Goal: Information Seeking & Learning: Learn about a topic

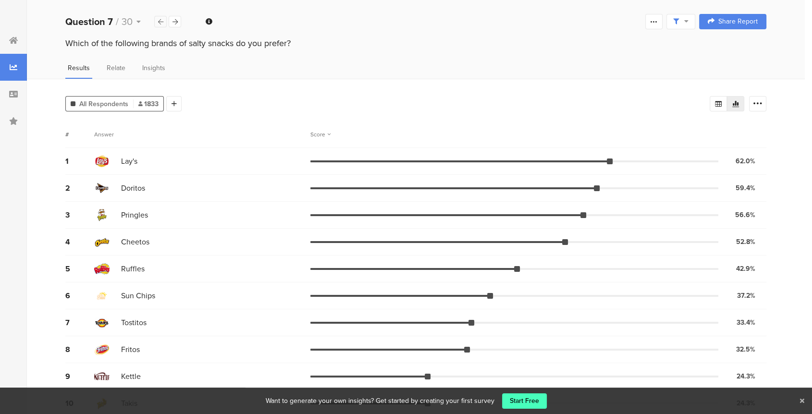
click at [158, 19] on icon at bounding box center [160, 22] width 5 height 6
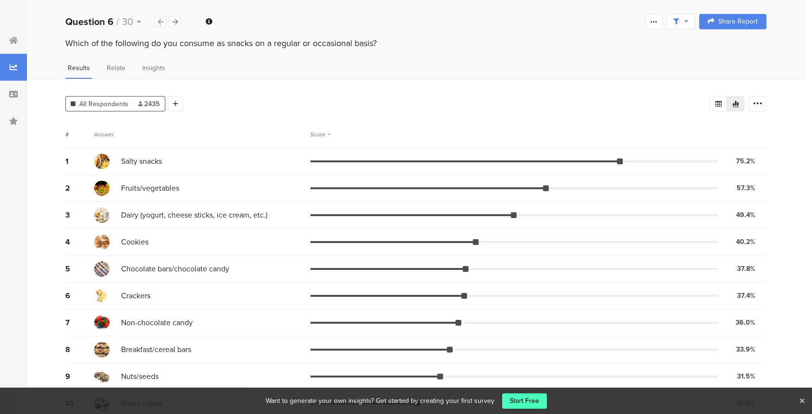
click at [158, 19] on icon at bounding box center [160, 22] width 5 height 6
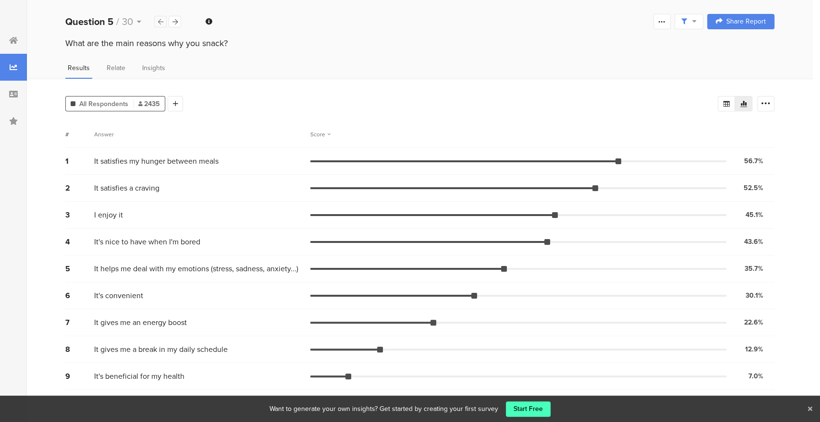
click at [158, 19] on icon at bounding box center [160, 22] width 5 height 6
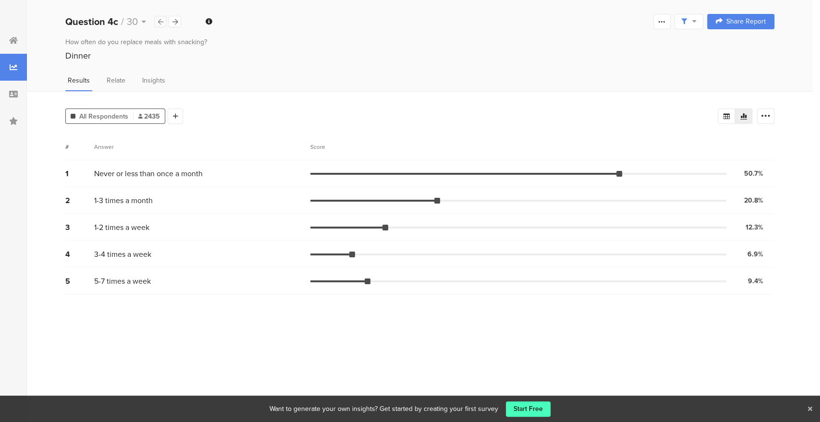
click at [159, 19] on icon at bounding box center [160, 22] width 5 height 6
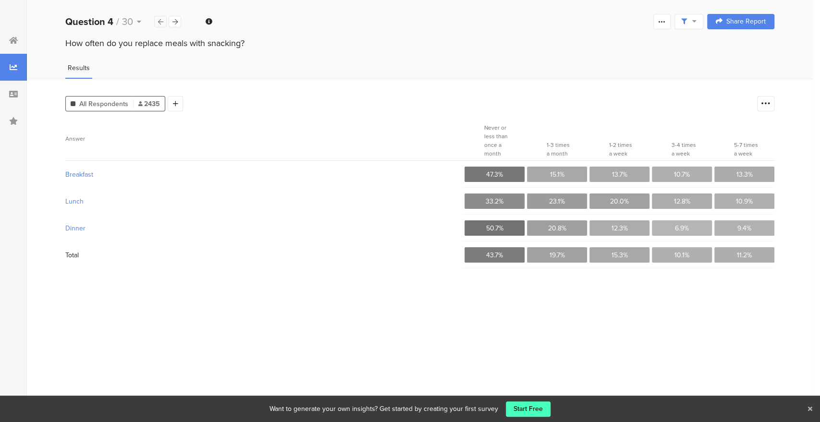
click at [161, 19] on icon at bounding box center [160, 22] width 5 height 6
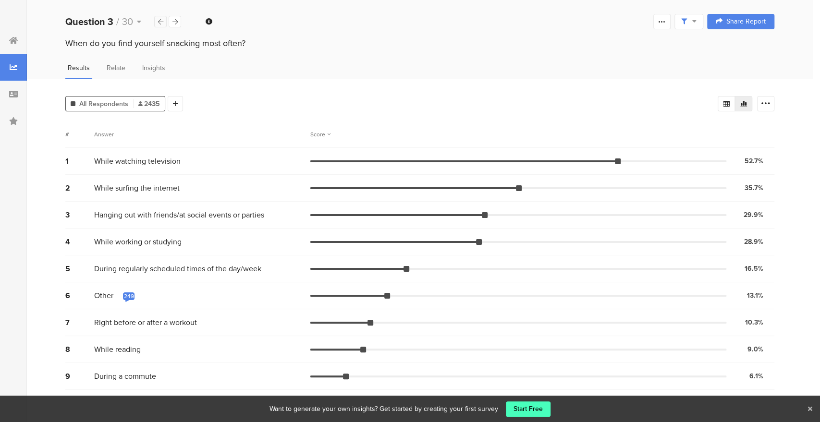
click at [161, 19] on icon at bounding box center [160, 22] width 5 height 6
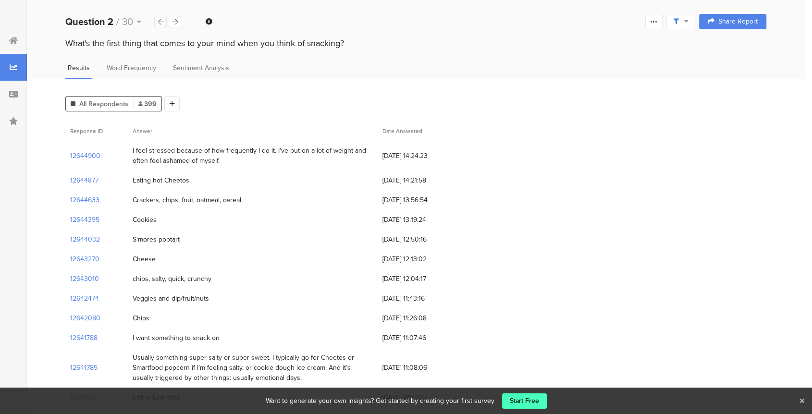
click at [161, 20] on icon at bounding box center [160, 22] width 5 height 6
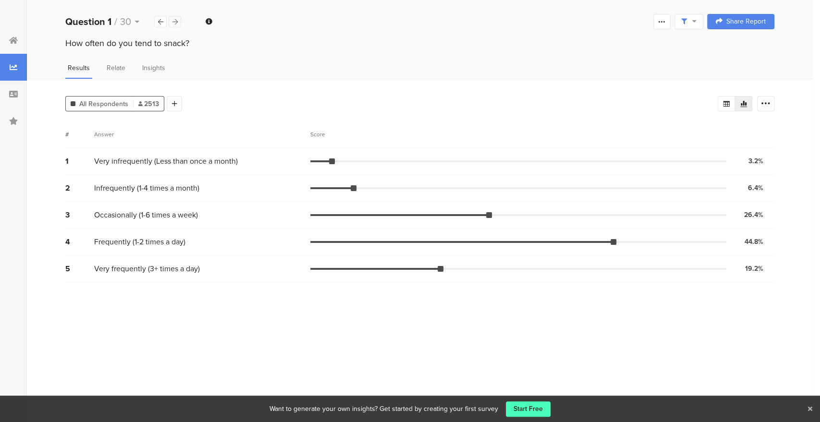
click at [177, 21] on icon at bounding box center [174, 22] width 5 height 6
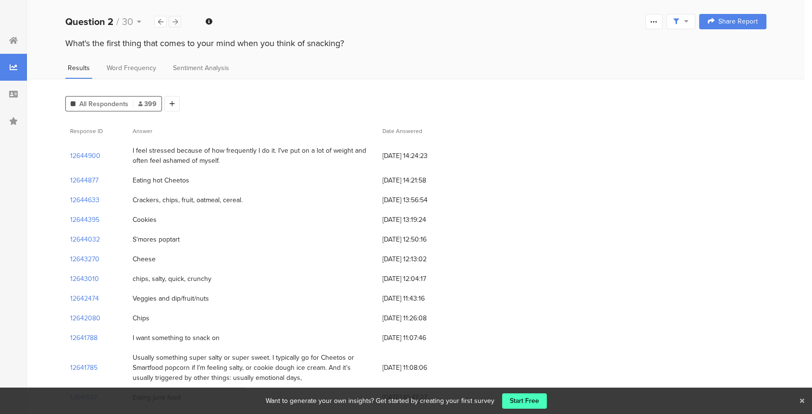
click at [177, 21] on icon at bounding box center [174, 22] width 5 height 6
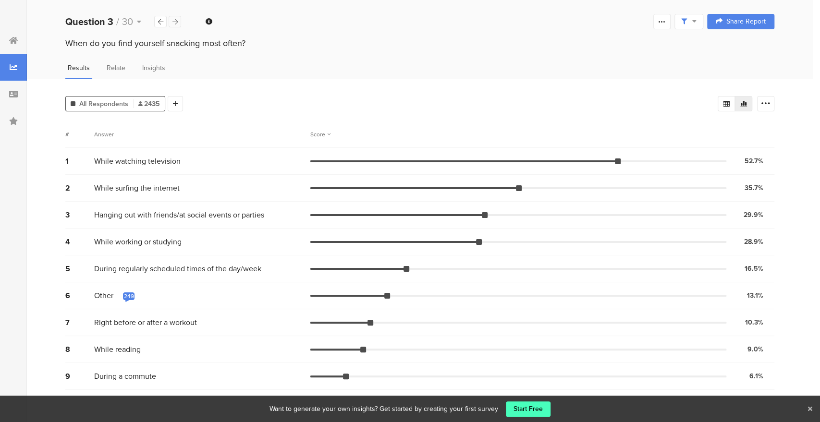
click at [177, 21] on icon at bounding box center [174, 22] width 5 height 6
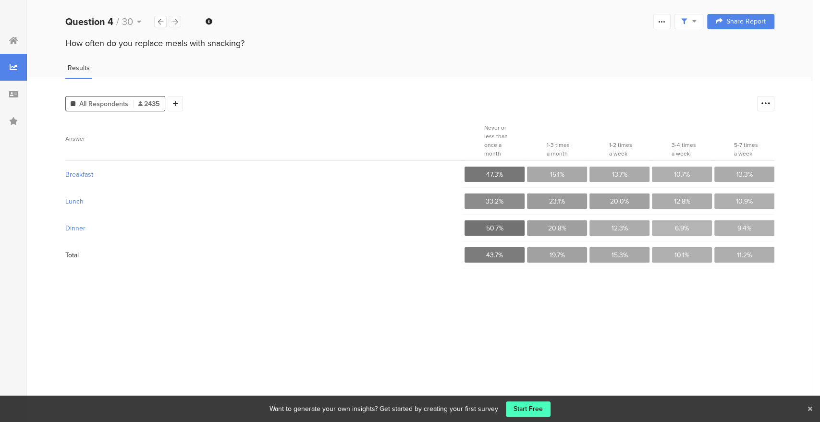
click at [177, 21] on icon at bounding box center [174, 22] width 5 height 6
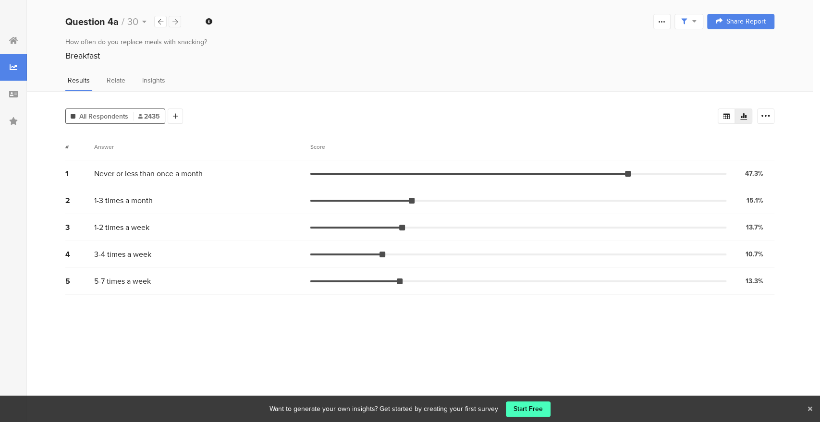
click at [177, 21] on icon at bounding box center [174, 22] width 5 height 6
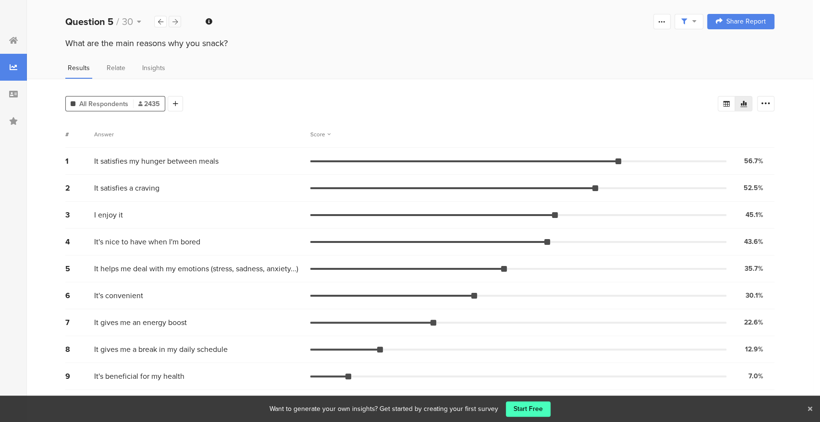
click at [177, 21] on icon at bounding box center [174, 22] width 5 height 6
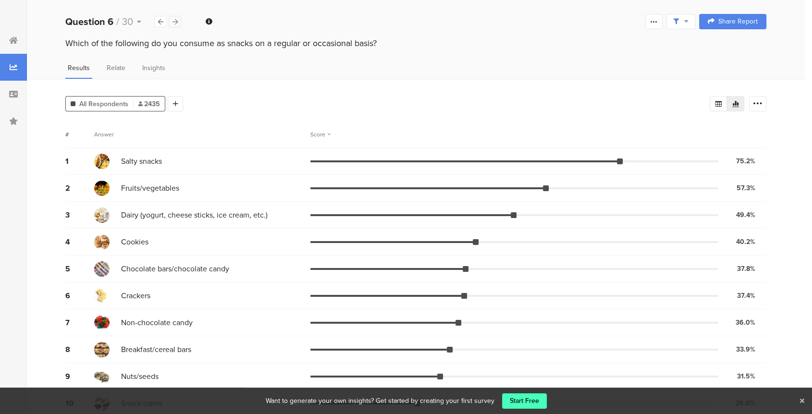
click at [177, 21] on icon at bounding box center [174, 22] width 5 height 6
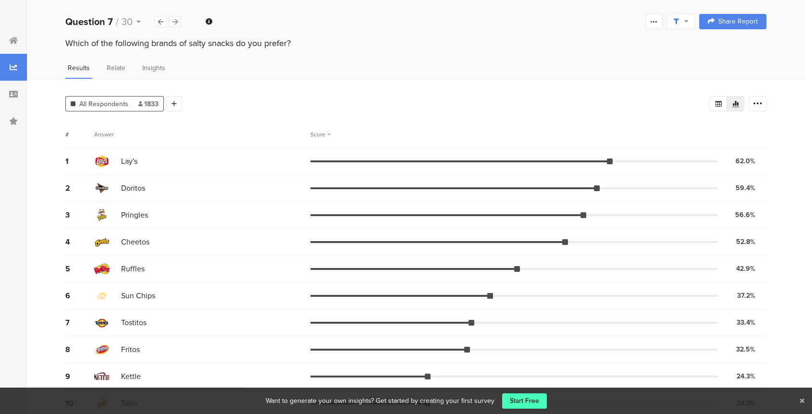
click at [177, 21] on icon at bounding box center [174, 22] width 5 height 6
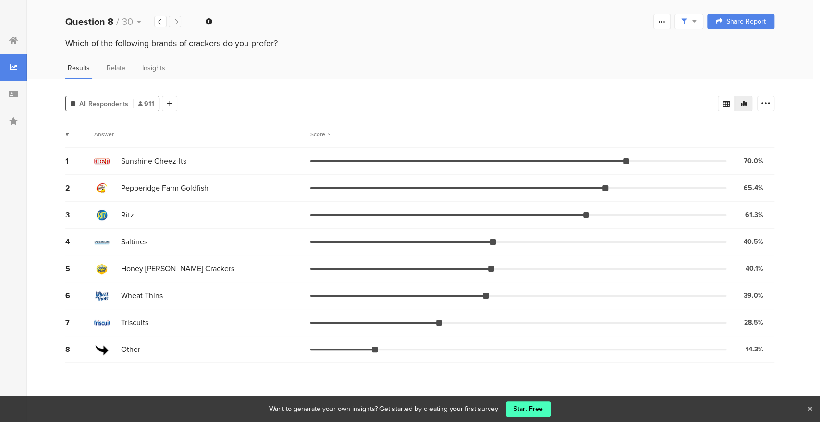
click at [177, 21] on icon at bounding box center [174, 22] width 5 height 6
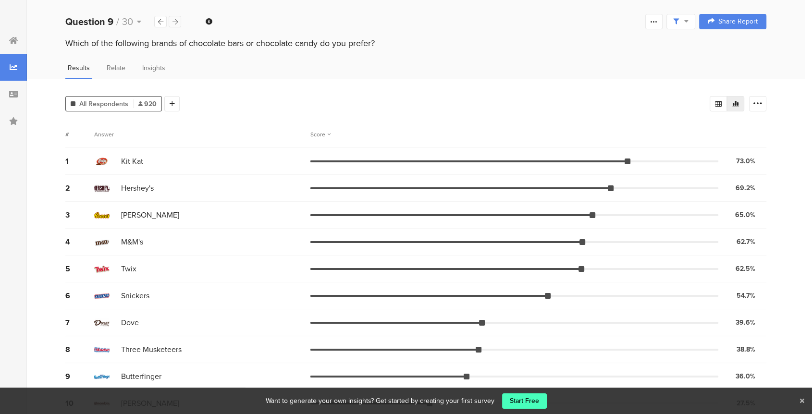
click at [177, 21] on icon at bounding box center [174, 22] width 5 height 6
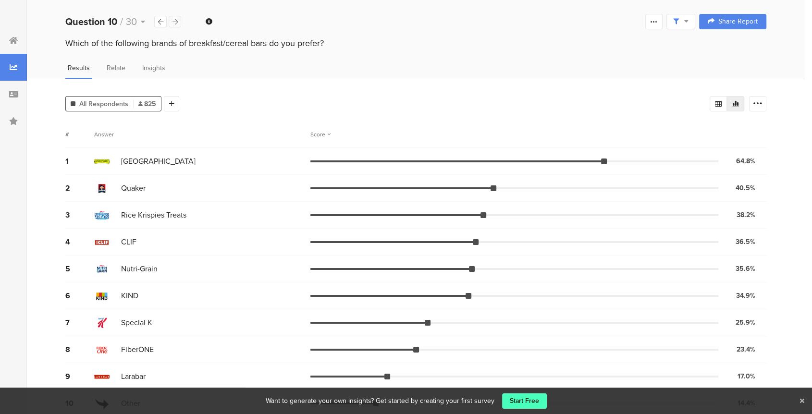
click at [177, 21] on icon at bounding box center [174, 22] width 5 height 6
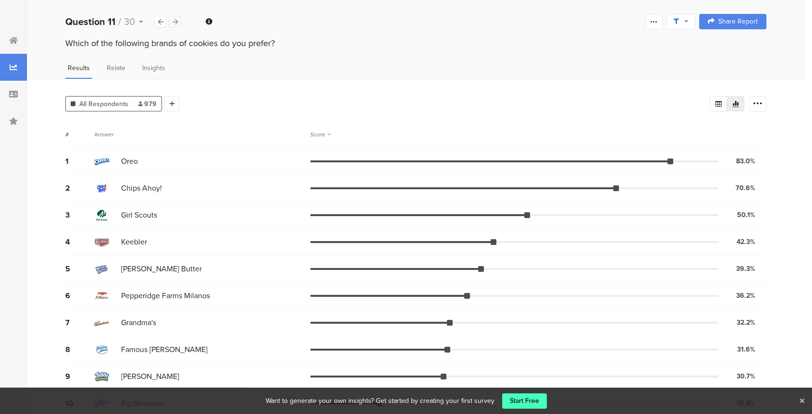
click at [177, 21] on icon at bounding box center [174, 22] width 5 height 6
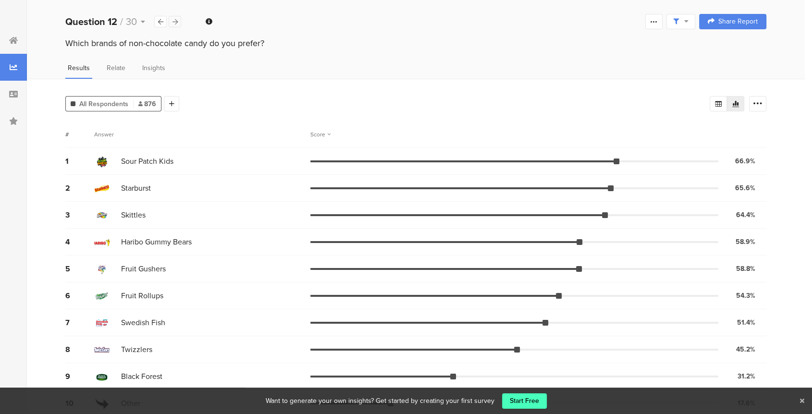
click at [177, 21] on icon at bounding box center [174, 22] width 5 height 6
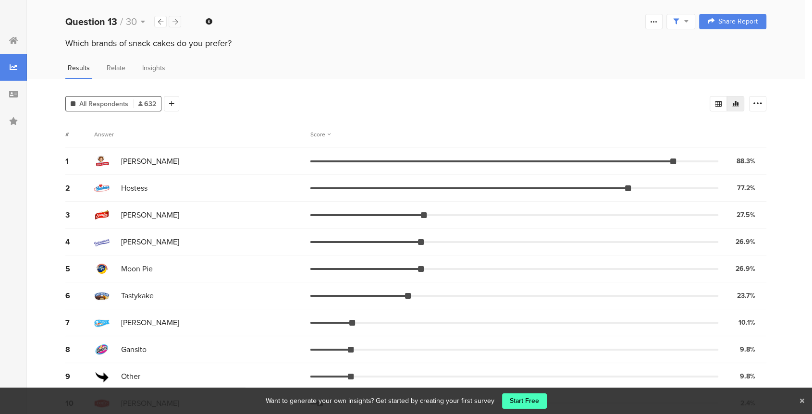
click at [177, 21] on icon at bounding box center [174, 22] width 5 height 6
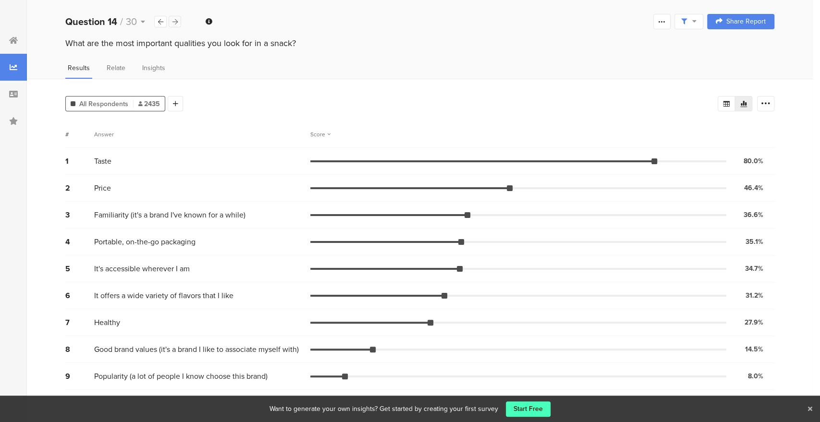
click at [177, 21] on icon at bounding box center [174, 22] width 5 height 6
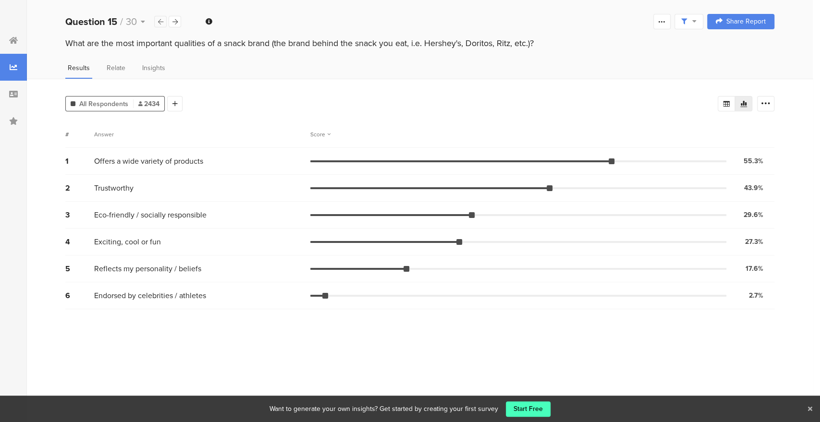
click at [158, 24] on icon at bounding box center [160, 22] width 5 height 6
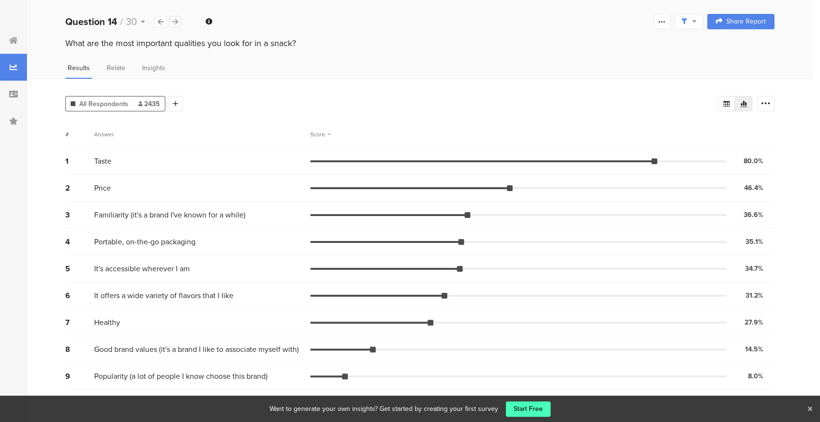
click at [181, 21] on div at bounding box center [175, 22] width 12 height 12
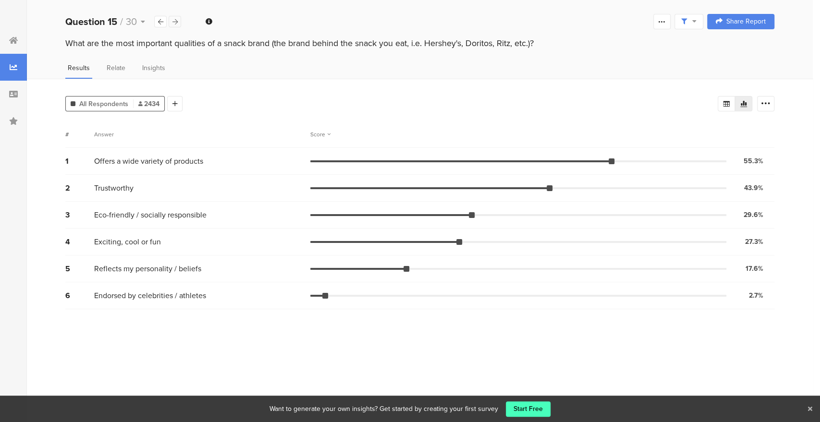
click at [181, 21] on div at bounding box center [175, 22] width 12 height 12
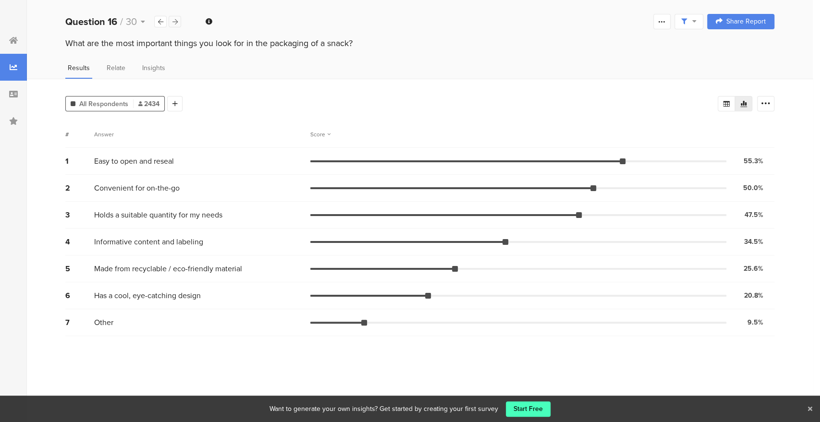
click at [181, 21] on div at bounding box center [175, 22] width 12 height 12
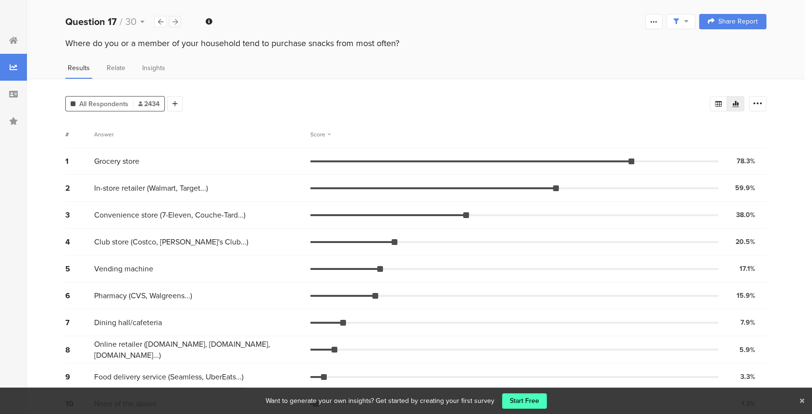
click at [181, 21] on div at bounding box center [175, 22] width 12 height 12
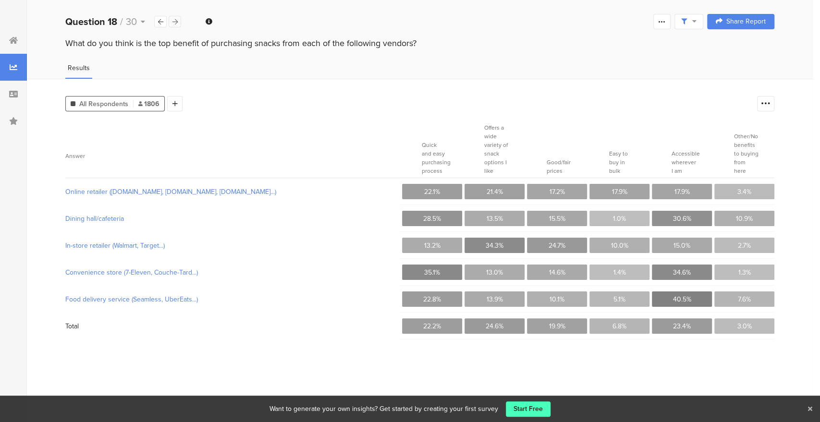
click at [181, 21] on div at bounding box center [175, 22] width 12 height 12
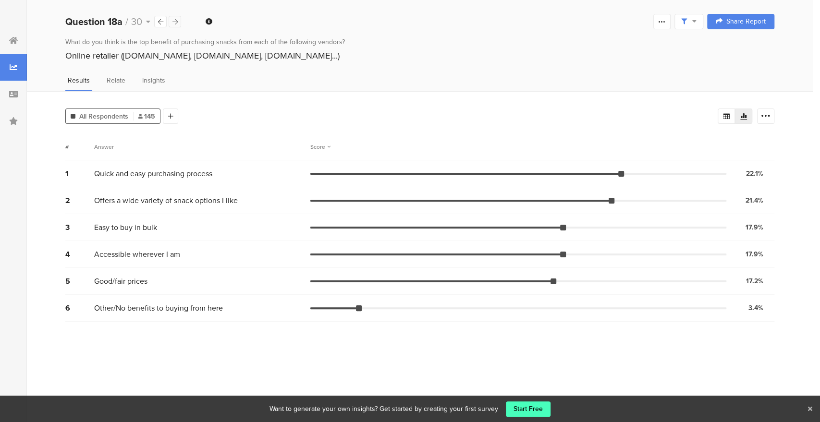
click at [179, 18] on div at bounding box center [175, 22] width 12 height 12
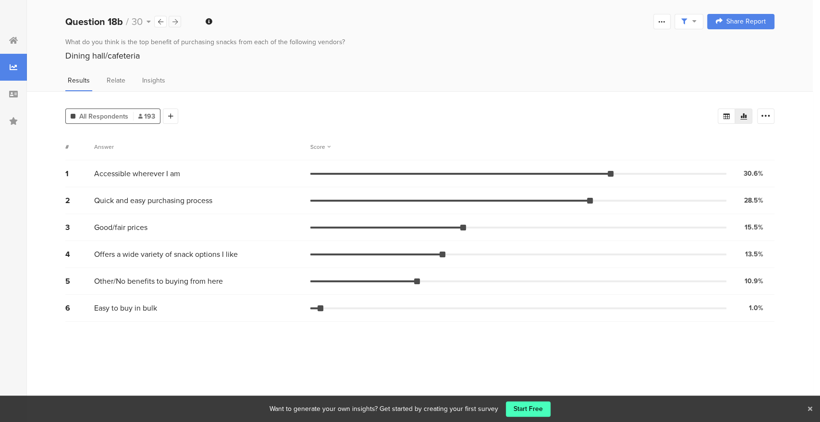
click at [179, 18] on div at bounding box center [175, 22] width 12 height 12
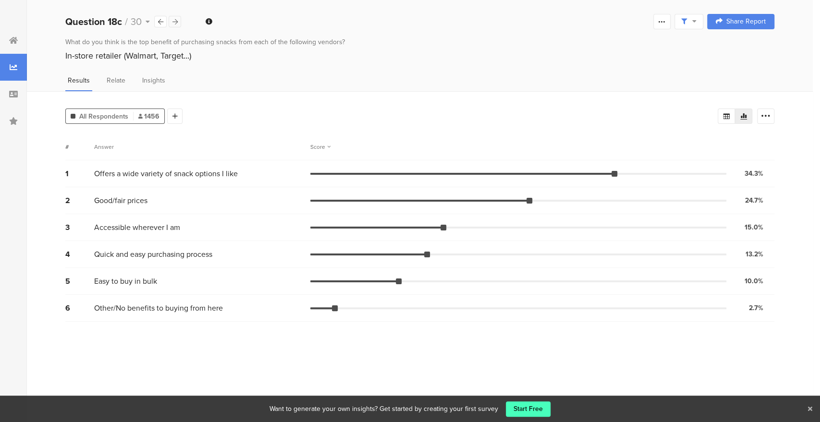
click at [179, 18] on div at bounding box center [175, 22] width 12 height 12
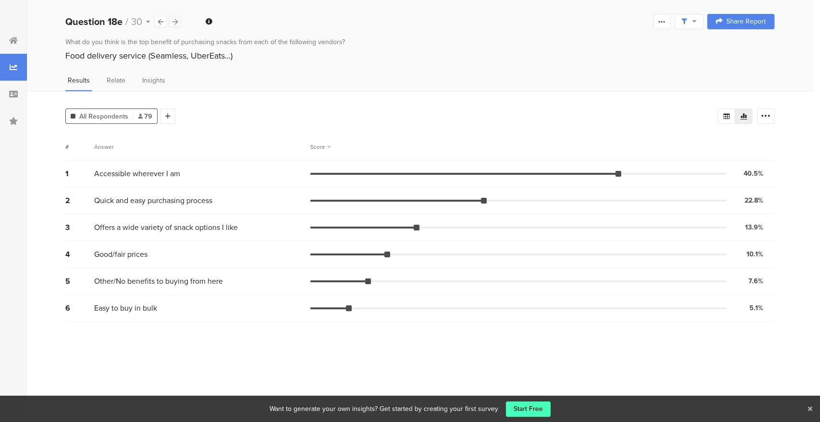
click at [179, 18] on div at bounding box center [175, 22] width 12 height 12
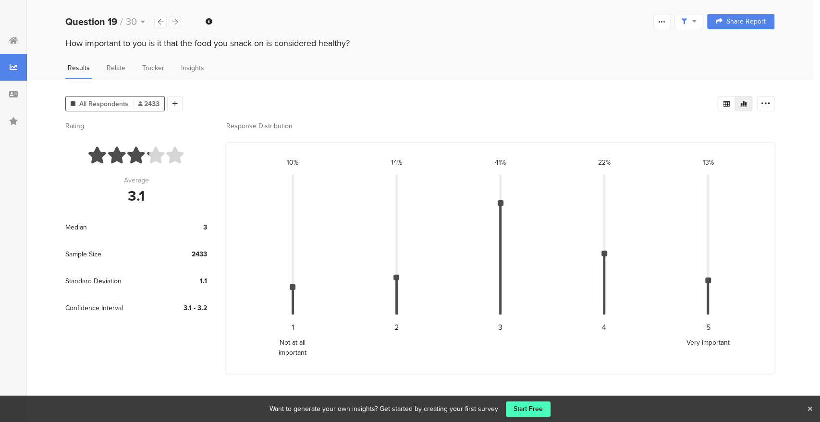
click at [179, 18] on div at bounding box center [175, 22] width 12 height 12
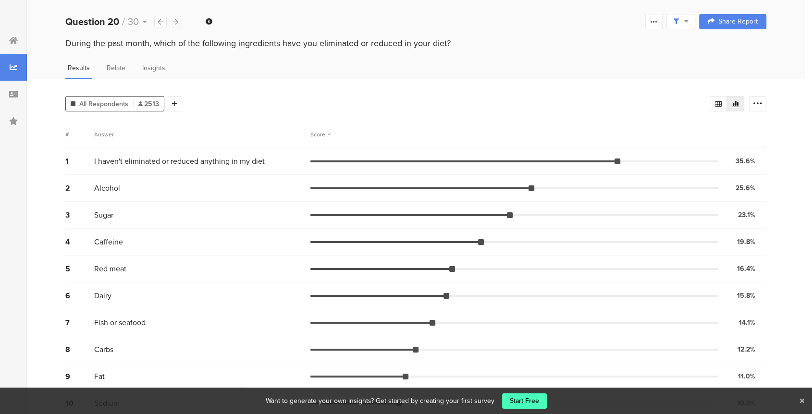
click at [179, 18] on div at bounding box center [175, 22] width 12 height 12
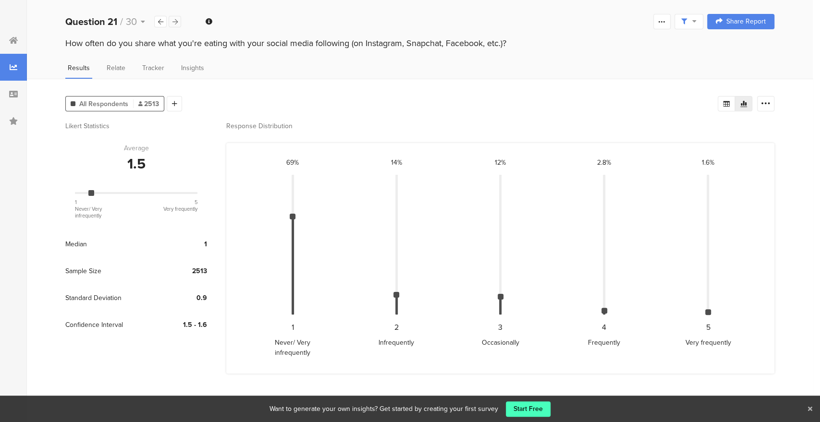
click at [179, 18] on div at bounding box center [175, 22] width 12 height 12
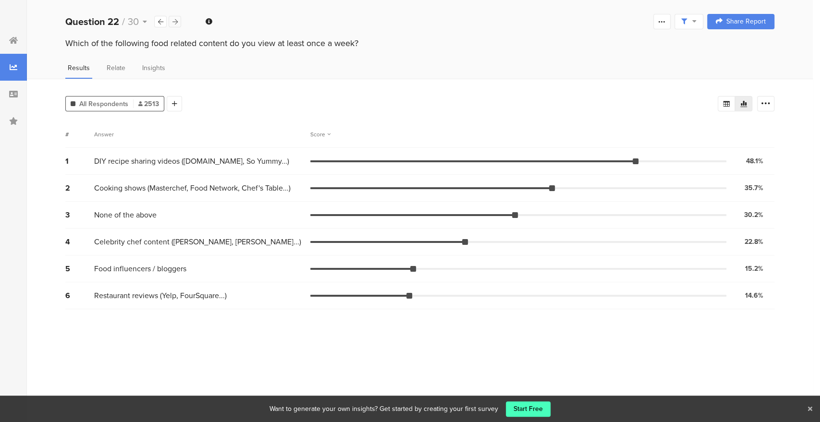
click at [179, 18] on div at bounding box center [175, 22] width 12 height 12
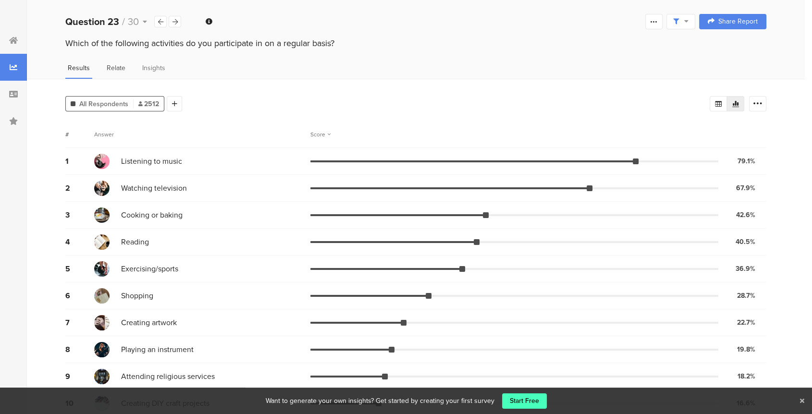
click at [121, 67] on span "Relate" at bounding box center [116, 68] width 19 height 10
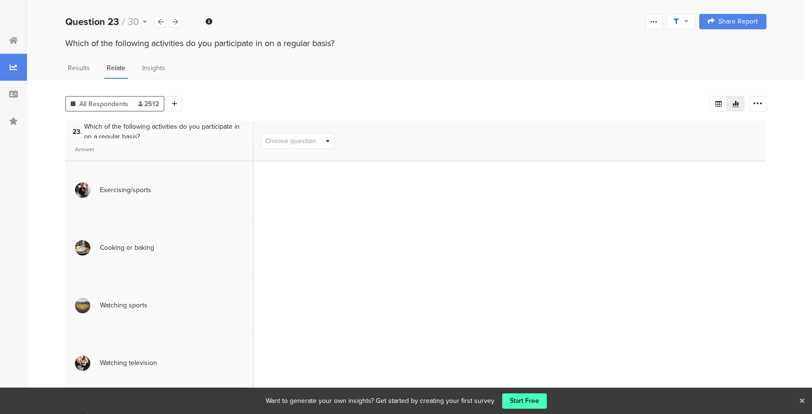
click at [165, 132] on span "Which of the following activities do you participate in on a regular basis?" at bounding box center [164, 132] width 161 height 20
click at [155, 24] on div at bounding box center [160, 22] width 12 height 12
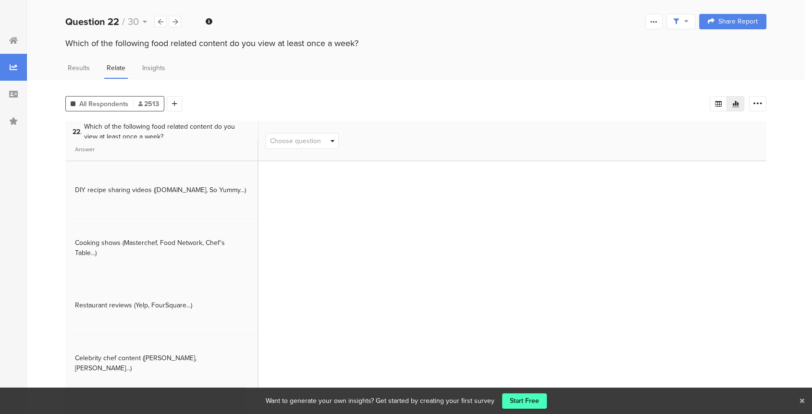
click at [300, 146] on span "Choose question" at bounding box center [302, 141] width 72 height 15
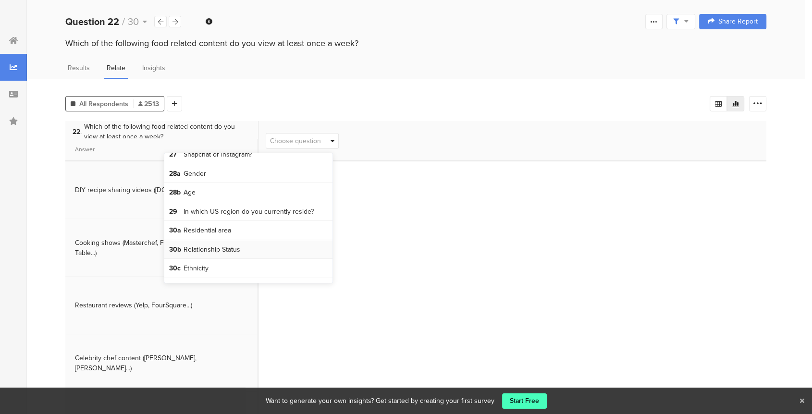
scroll to position [738, 0]
click at [227, 193] on span "28b Age" at bounding box center [248, 193] width 168 height 19
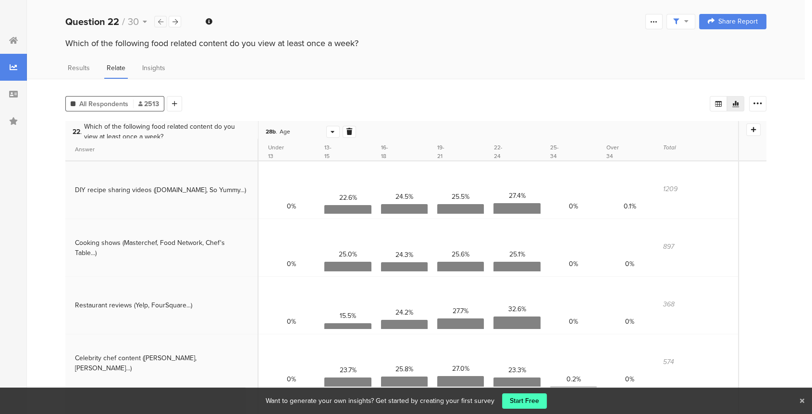
click at [162, 21] on icon at bounding box center [160, 22] width 5 height 6
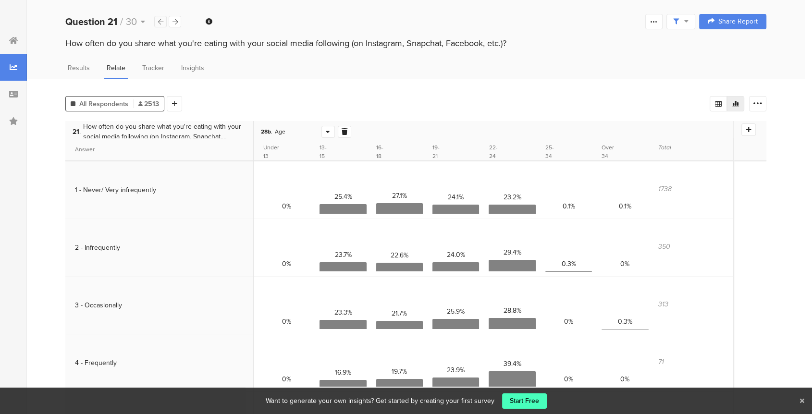
click at [162, 21] on icon at bounding box center [160, 22] width 5 height 6
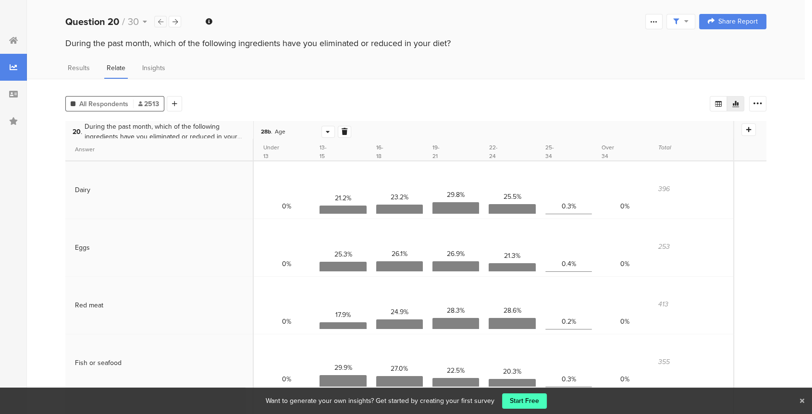
click at [162, 21] on icon at bounding box center [160, 22] width 5 height 6
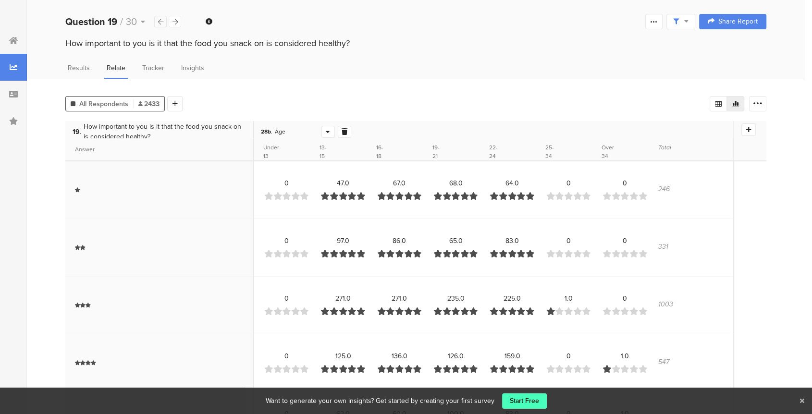
click at [162, 21] on icon at bounding box center [160, 22] width 5 height 6
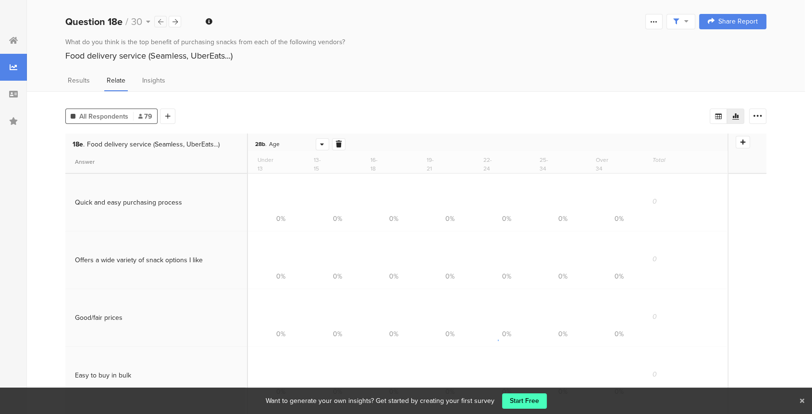
click at [162, 21] on icon at bounding box center [160, 22] width 5 height 6
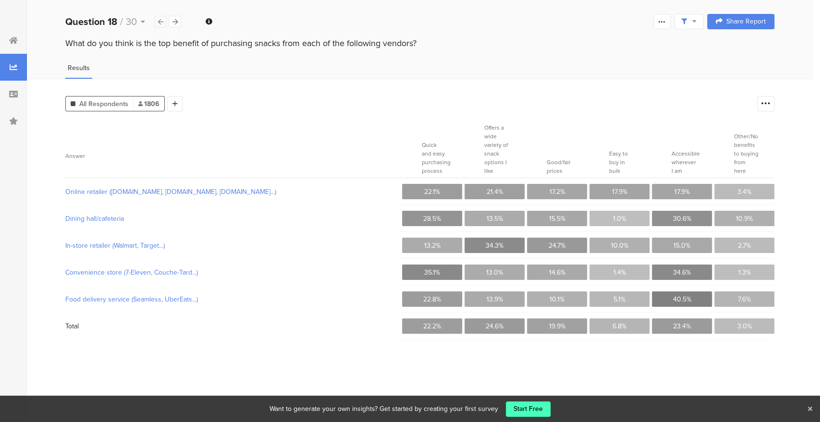
click at [162, 21] on icon at bounding box center [160, 22] width 5 height 6
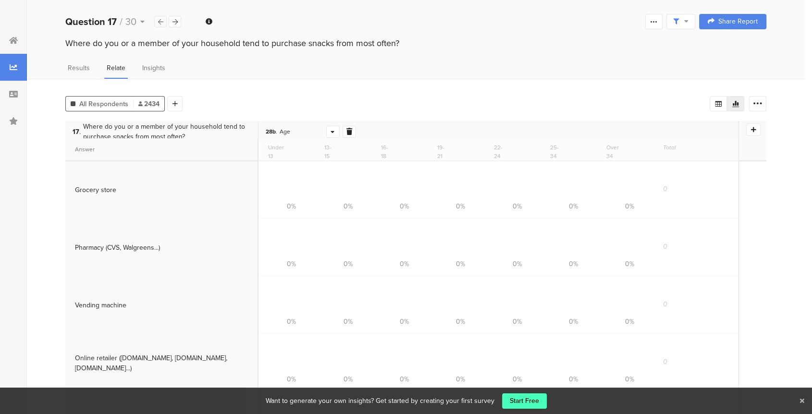
click at [162, 21] on icon at bounding box center [160, 22] width 5 height 6
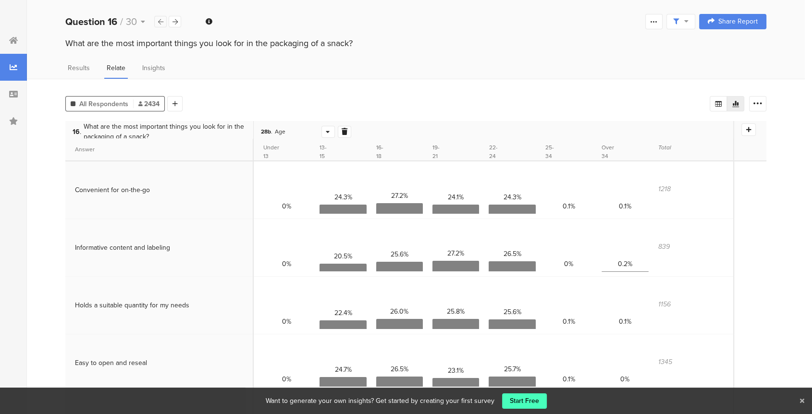
click at [162, 21] on icon at bounding box center [160, 22] width 5 height 6
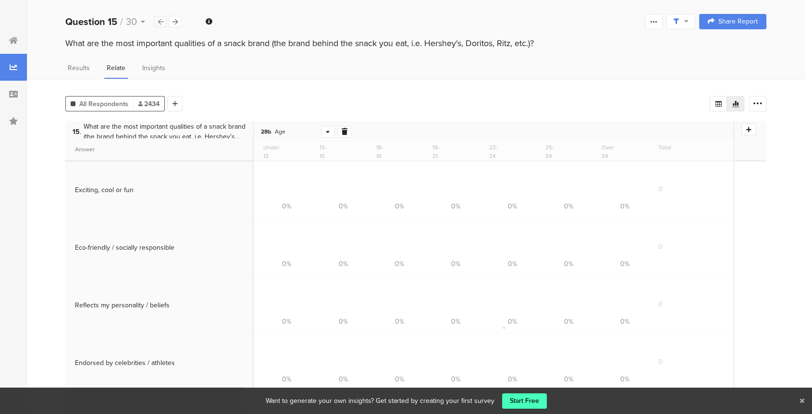
click at [162, 21] on icon at bounding box center [160, 22] width 5 height 6
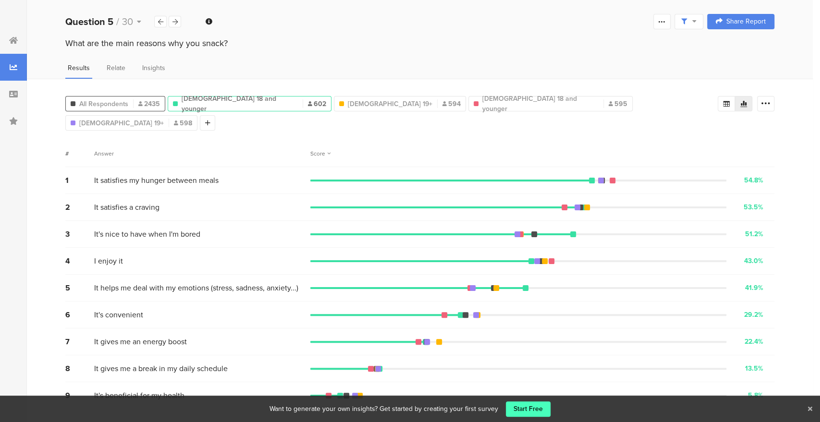
click at [115, 102] on span "All Respondents" at bounding box center [103, 104] width 49 height 10
